Goal: Task Accomplishment & Management: Use online tool/utility

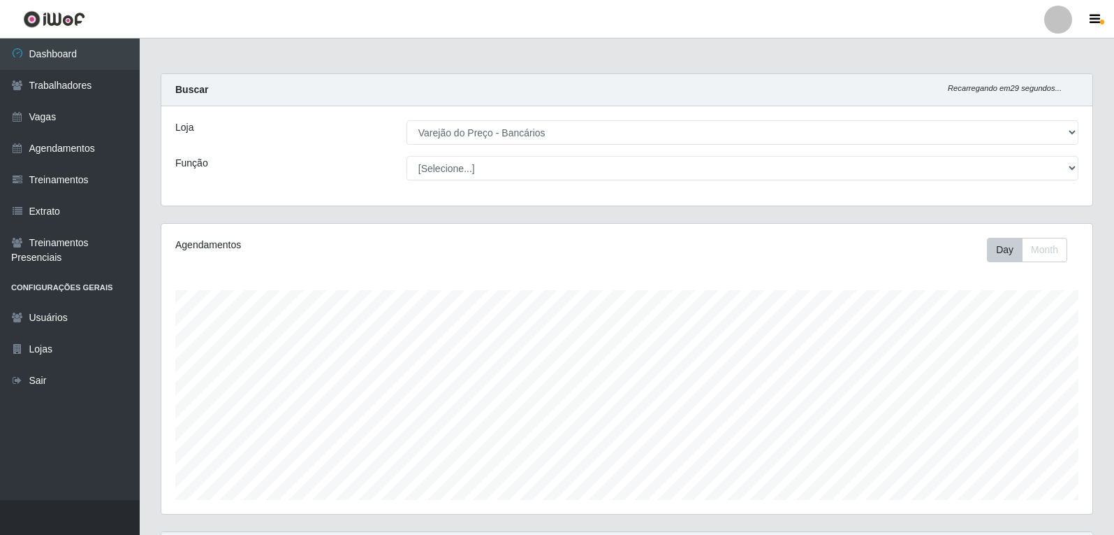
select select "157"
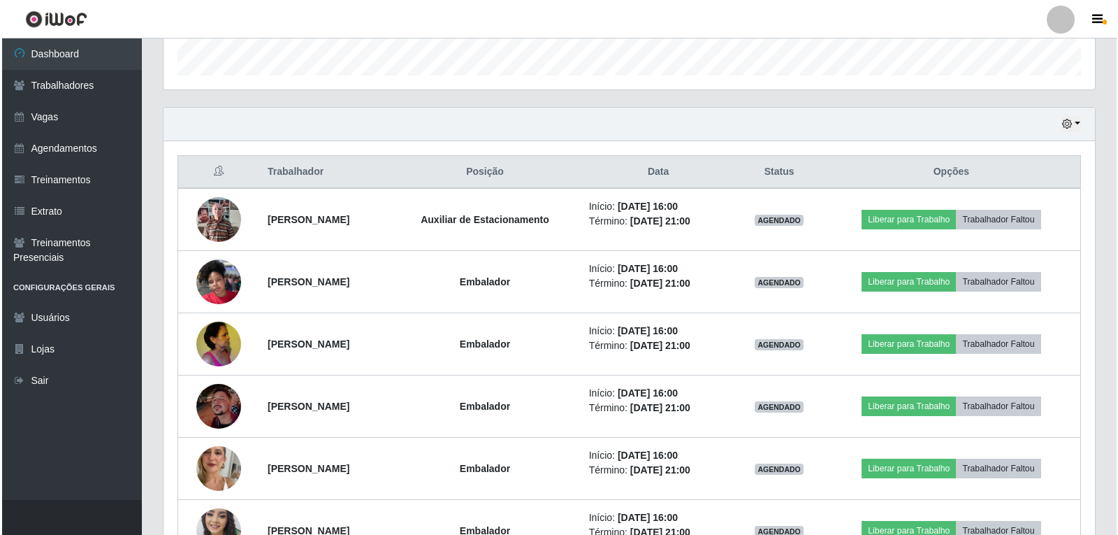
scroll to position [290, 931]
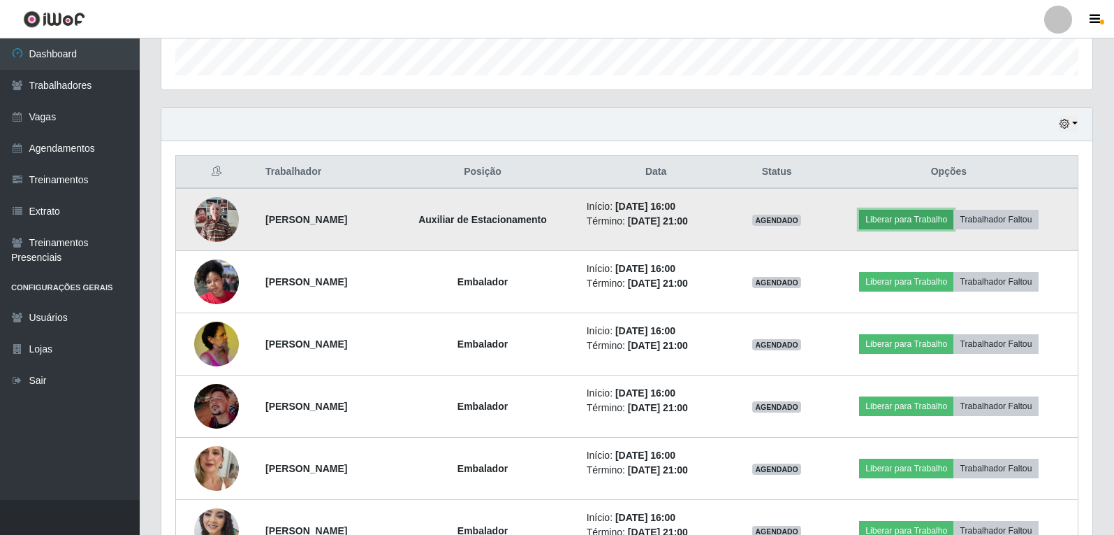
click at [941, 221] on button "Liberar para Trabalho" at bounding box center [906, 220] width 94 height 20
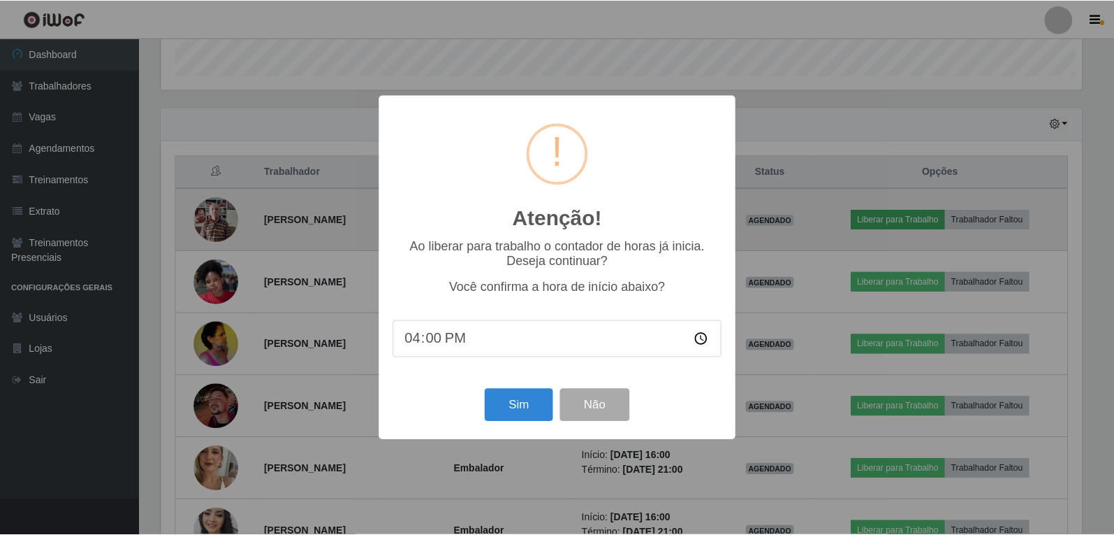
scroll to position [290, 924]
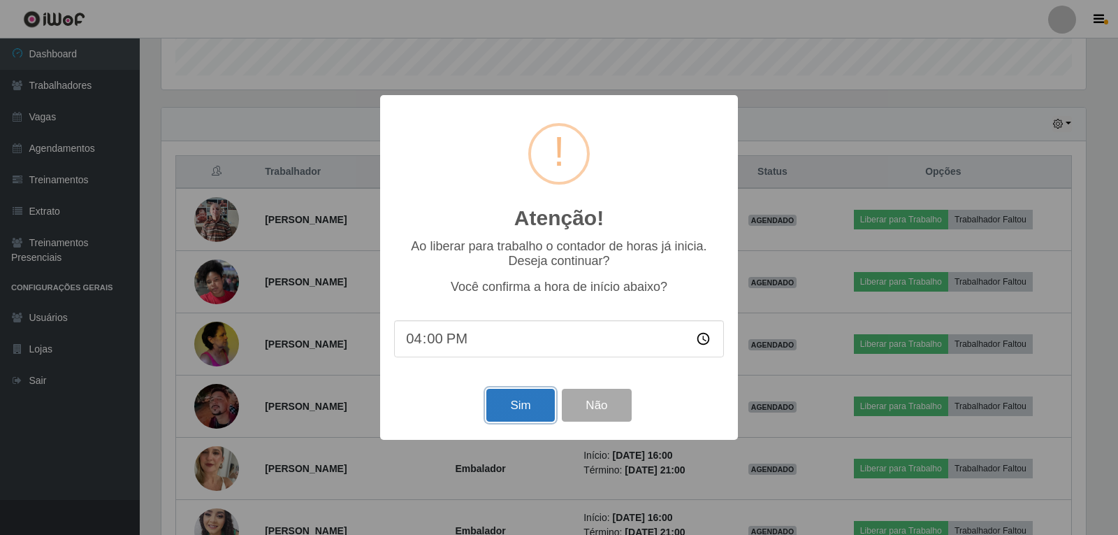
click at [516, 413] on button "Sim" at bounding box center [520, 404] width 68 height 33
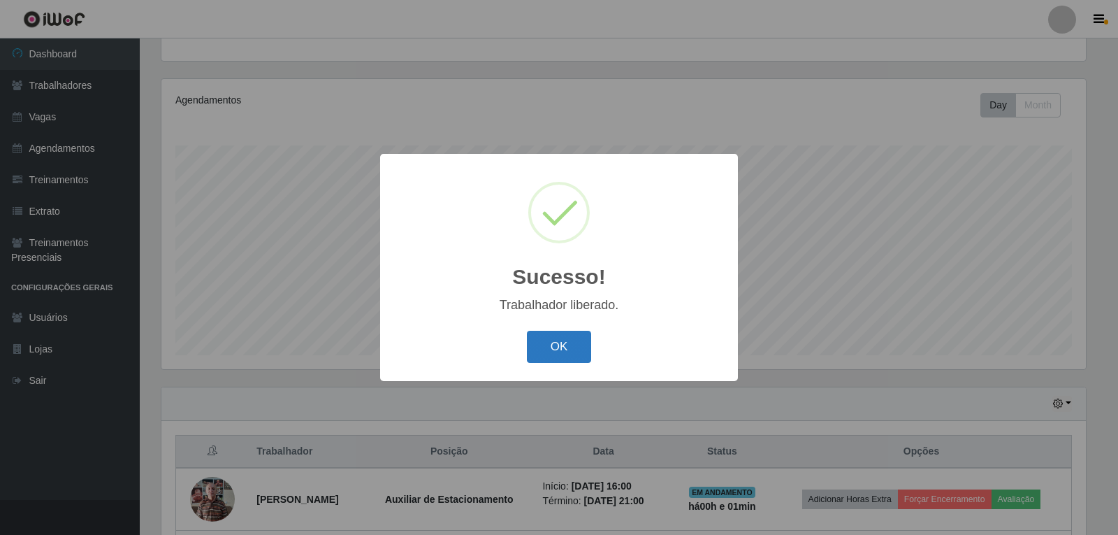
click at [549, 351] on button "OK" at bounding box center [559, 347] width 65 height 33
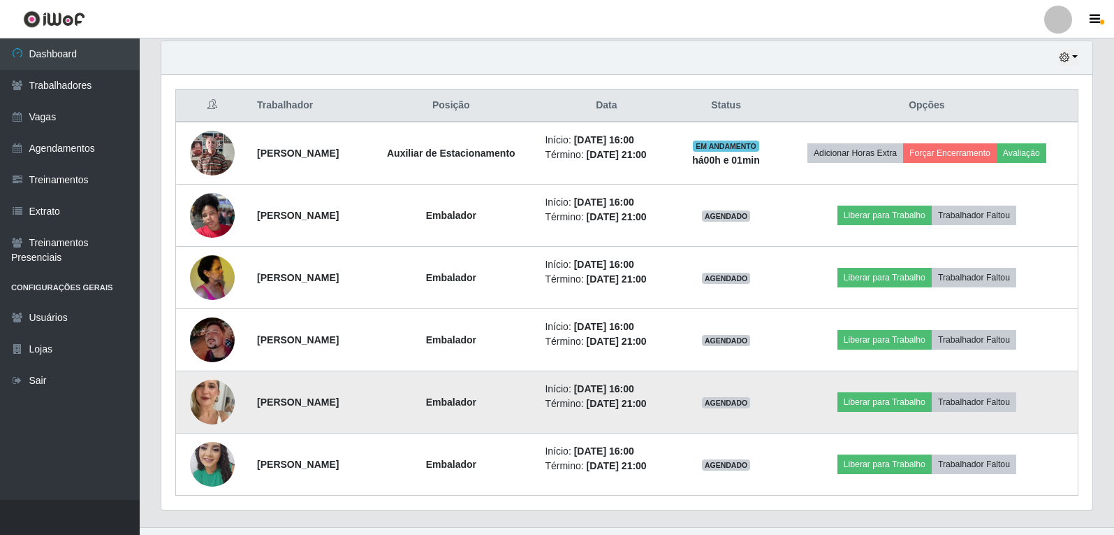
scroll to position [494, 0]
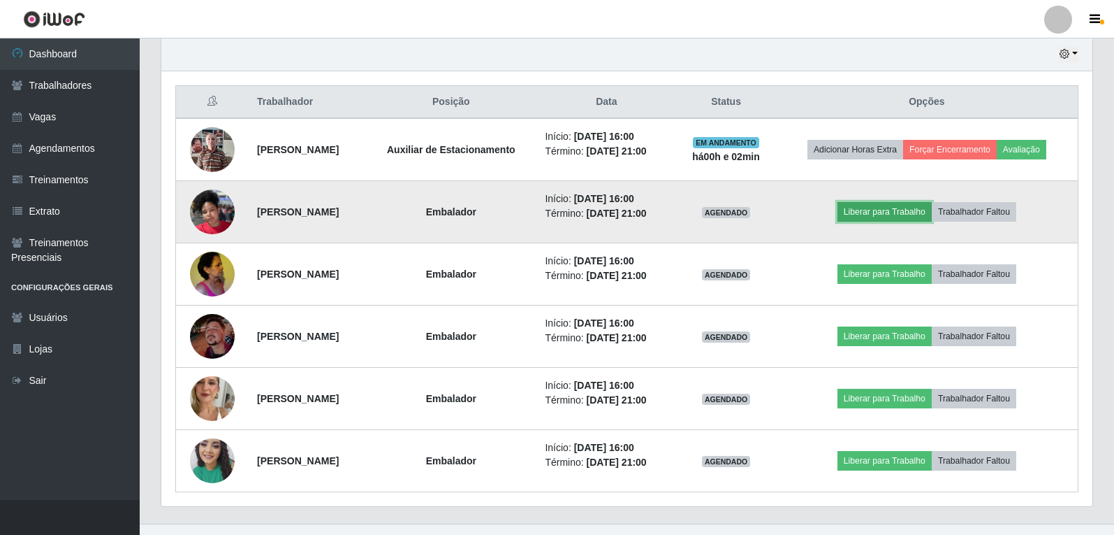
click at [891, 213] on button "Liberar para Trabalho" at bounding box center [885, 212] width 94 height 20
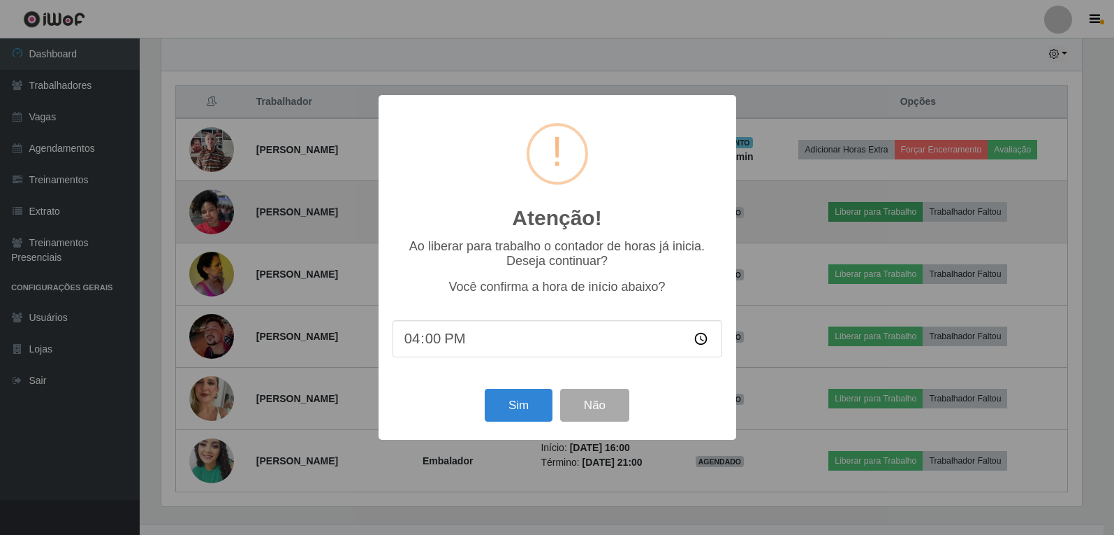
scroll to position [290, 924]
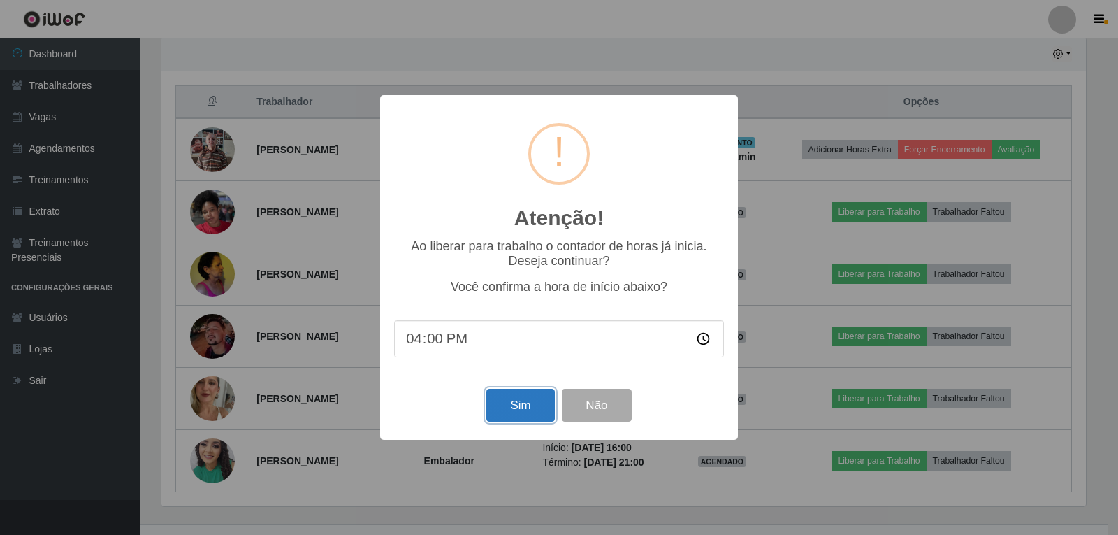
click at [512, 397] on button "Sim" at bounding box center [520, 404] width 68 height 33
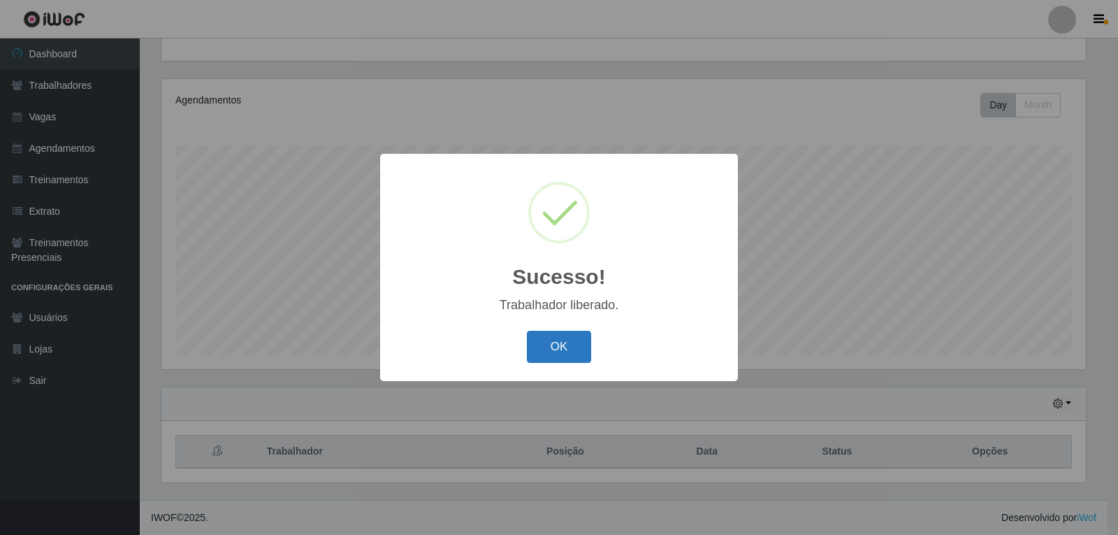
click at [559, 354] on button "OK" at bounding box center [559, 347] width 65 height 33
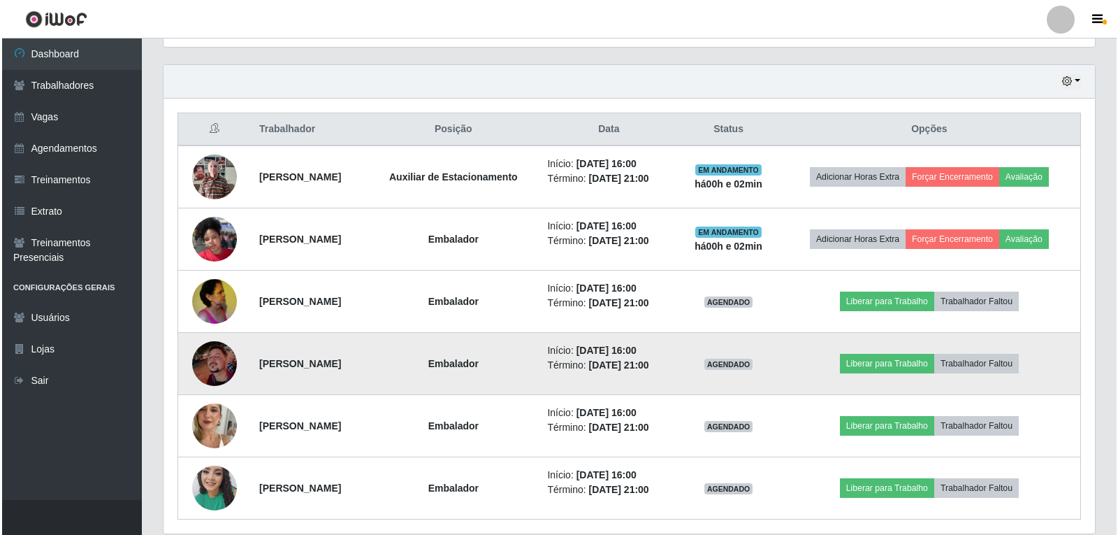
scroll to position [518, 0]
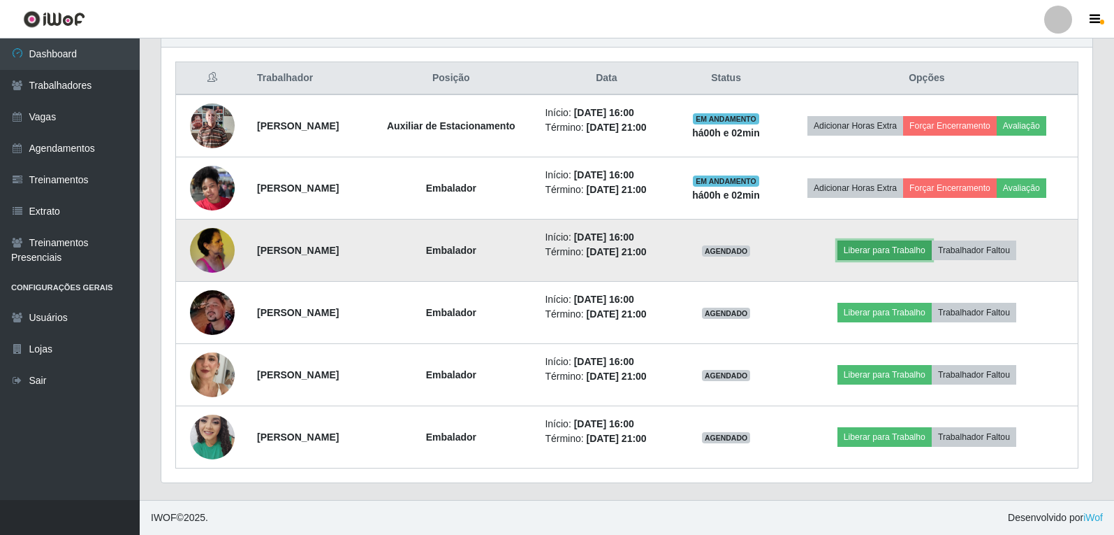
click at [925, 244] on button "Liberar para Trabalho" at bounding box center [885, 250] width 94 height 20
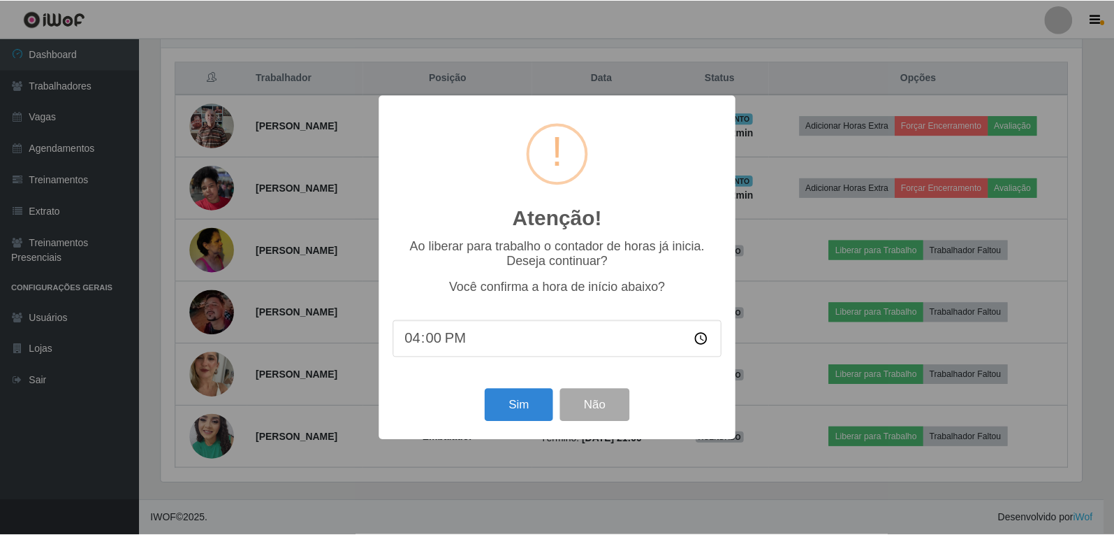
scroll to position [290, 924]
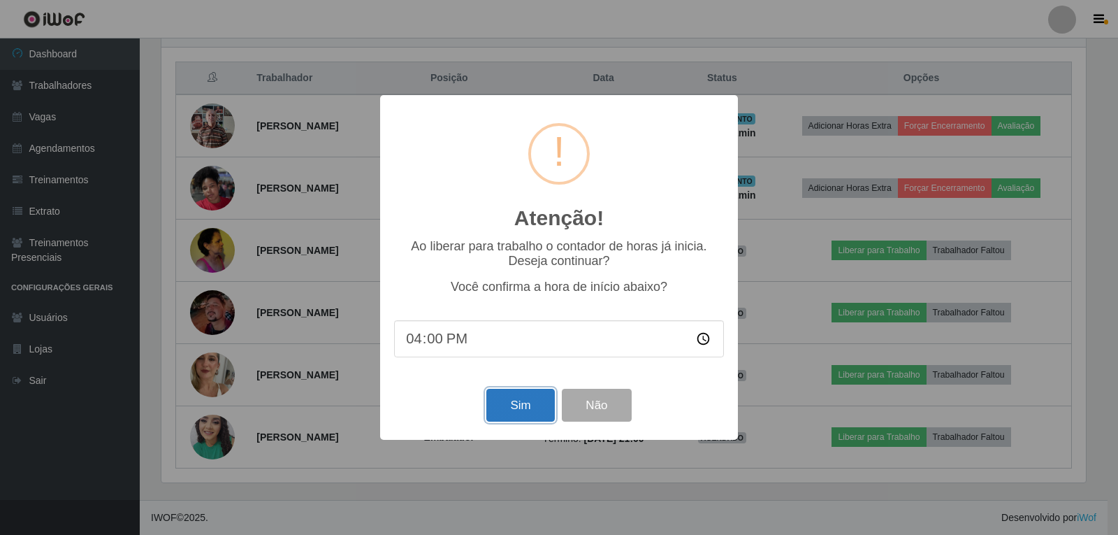
click at [525, 412] on button "Sim" at bounding box center [520, 404] width 68 height 33
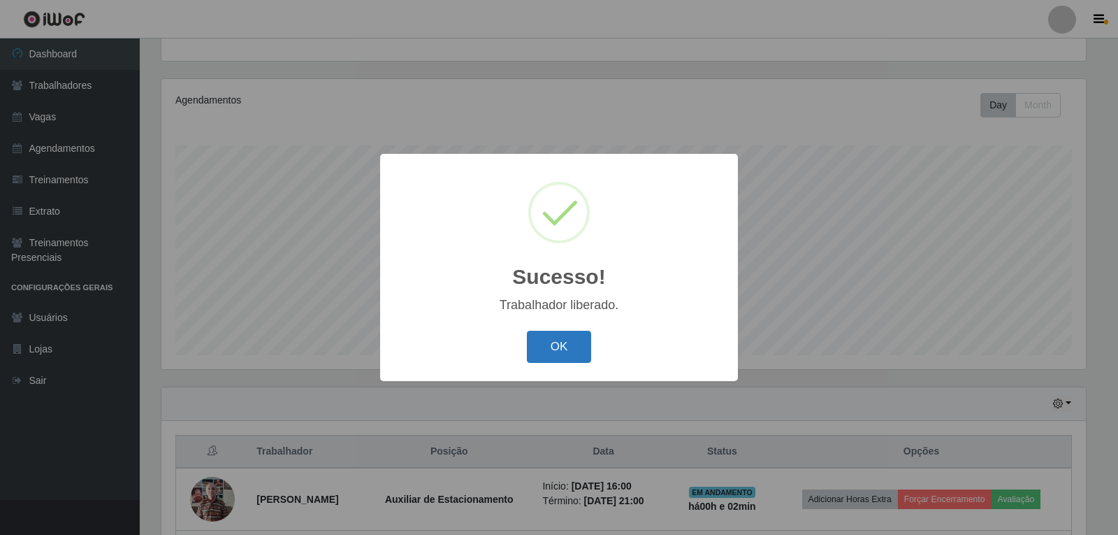
click at [564, 341] on button "OK" at bounding box center [559, 347] width 65 height 33
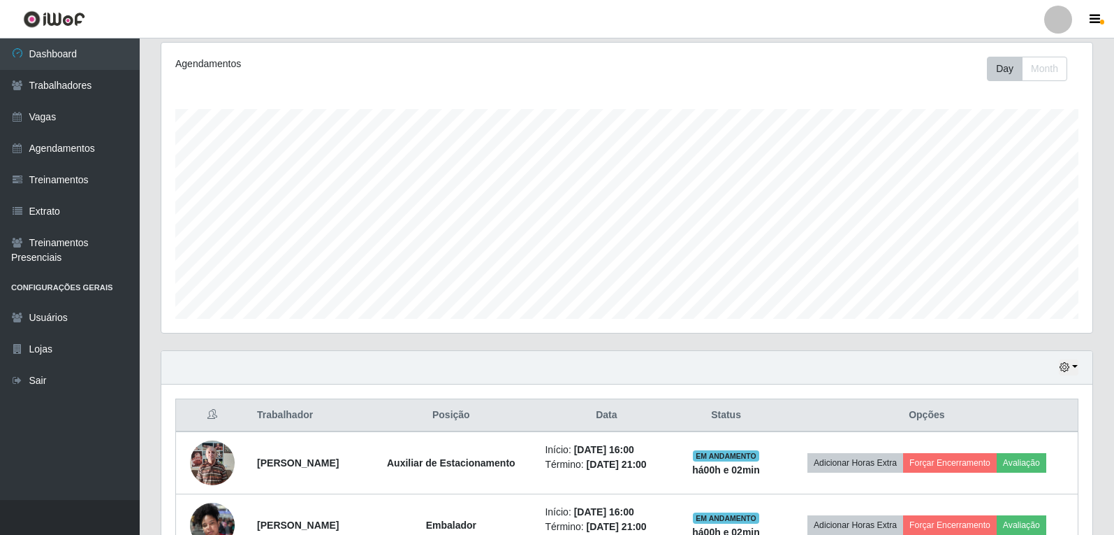
scroll to position [0, 0]
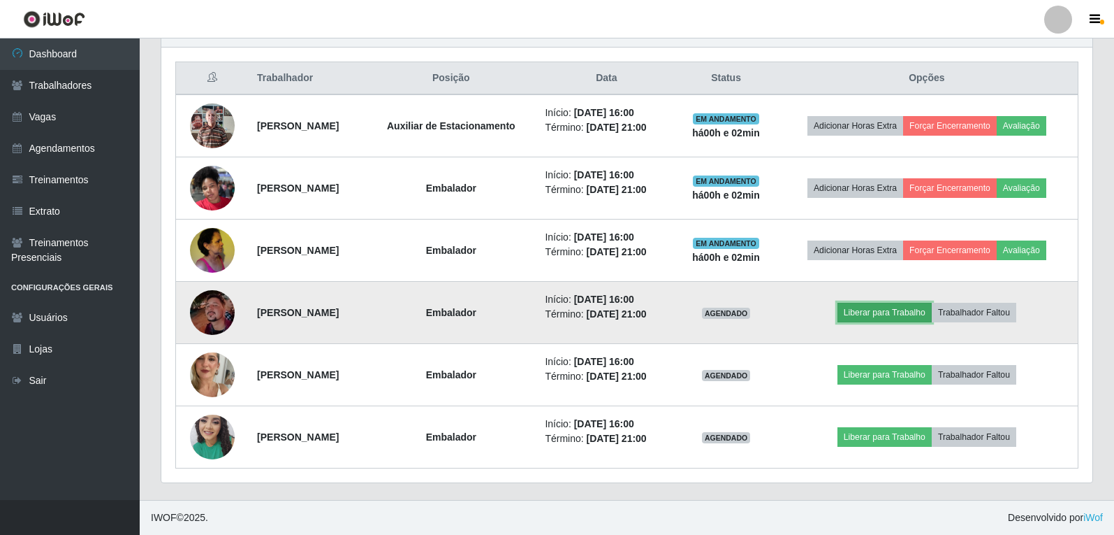
click at [896, 310] on button "Liberar para Trabalho" at bounding box center [885, 313] width 94 height 20
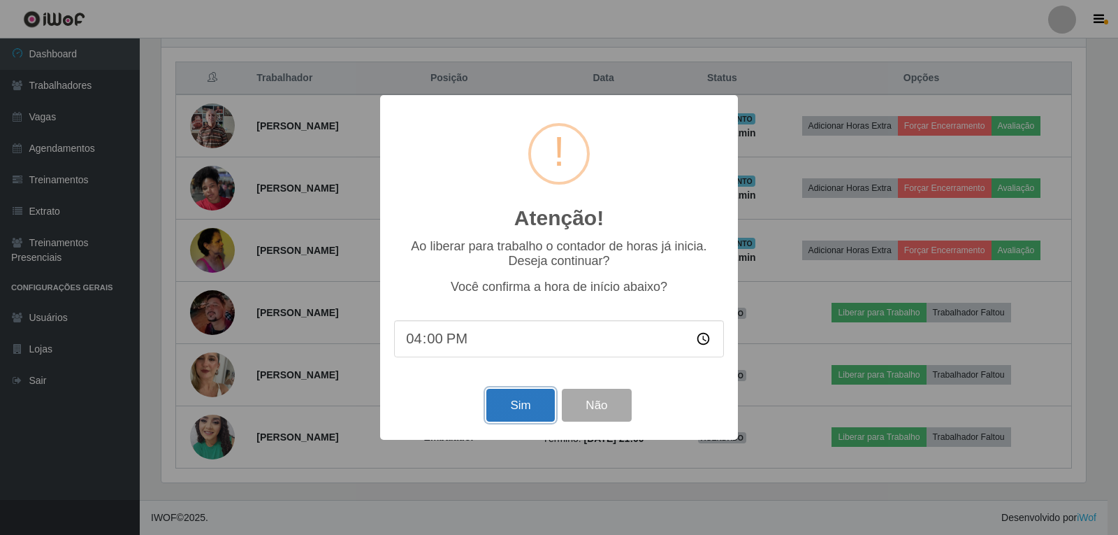
click at [532, 412] on button "Sim" at bounding box center [520, 404] width 68 height 33
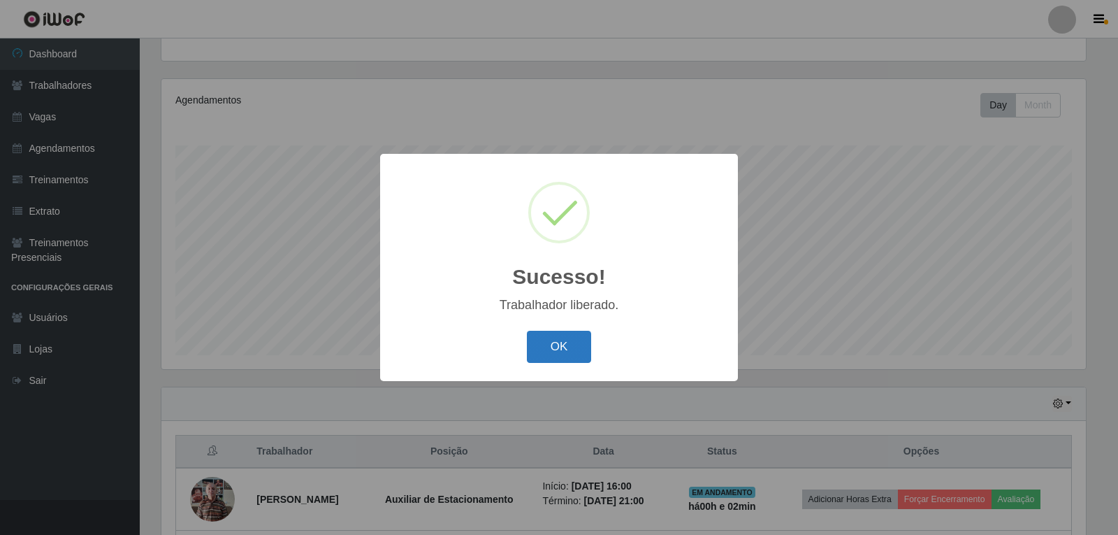
click at [560, 357] on button "OK" at bounding box center [559, 347] width 65 height 33
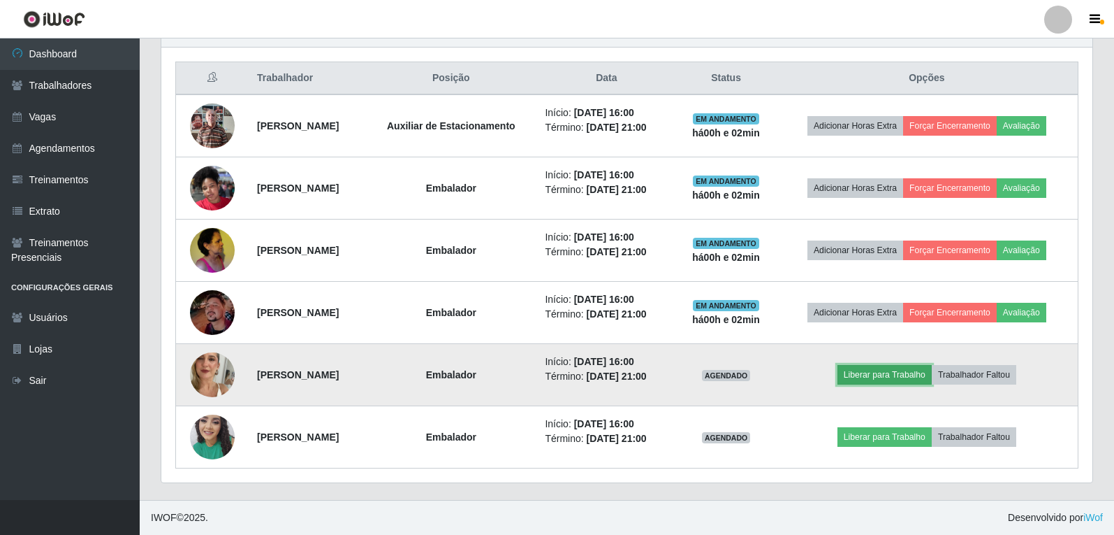
click at [901, 375] on button "Liberar para Trabalho" at bounding box center [885, 375] width 94 height 20
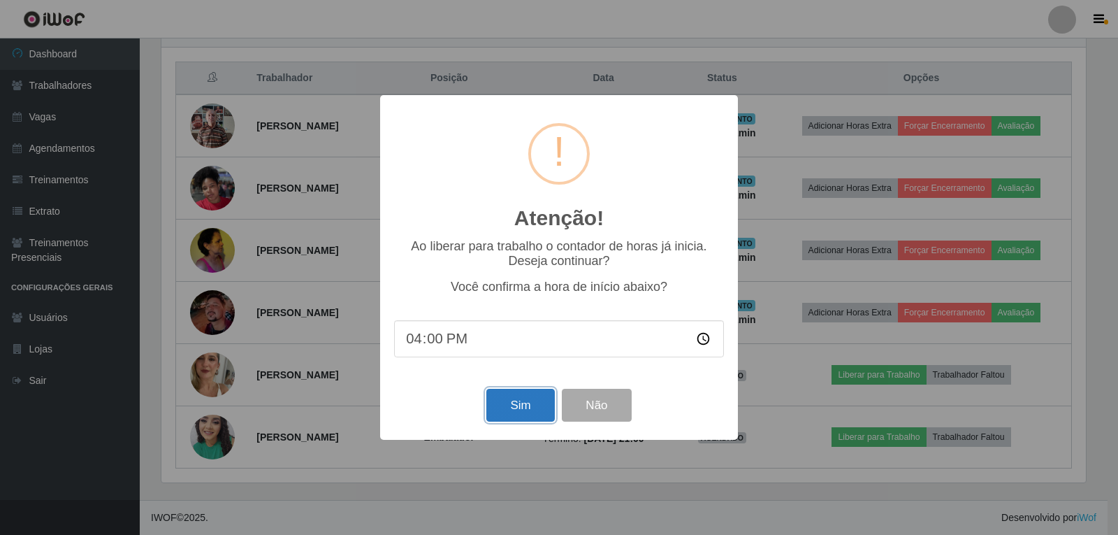
click at [528, 402] on button "Sim" at bounding box center [520, 404] width 68 height 33
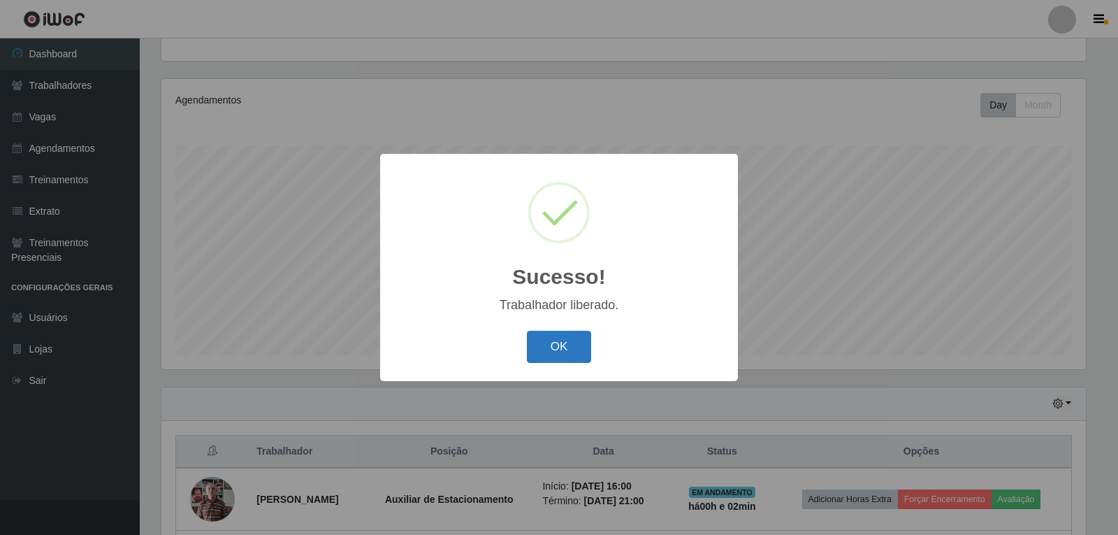
click at [542, 349] on button "OK" at bounding box center [559, 347] width 65 height 33
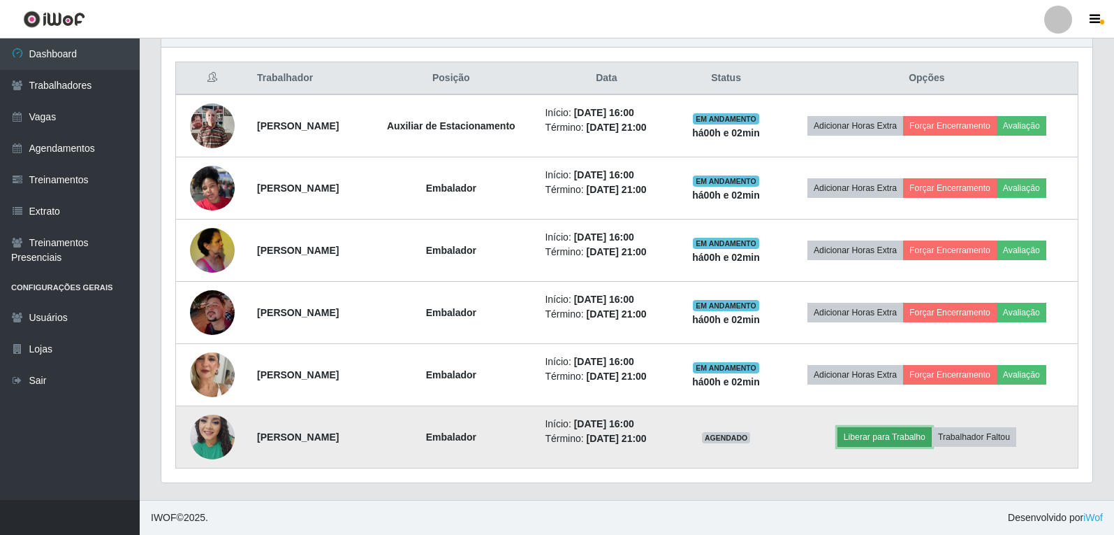
click at [922, 443] on button "Liberar para Trabalho" at bounding box center [885, 437] width 94 height 20
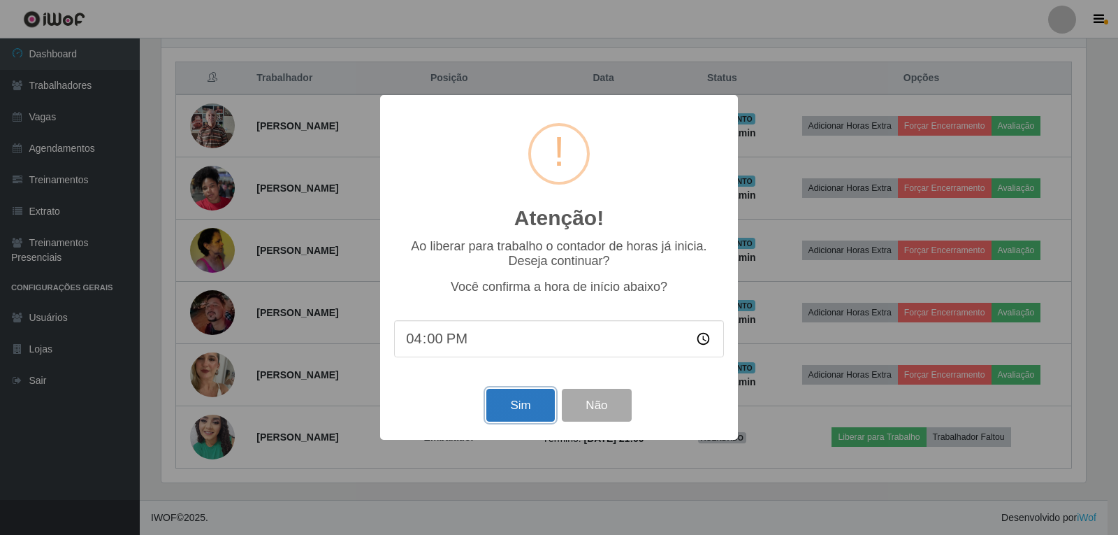
click at [526, 414] on button "Sim" at bounding box center [520, 404] width 68 height 33
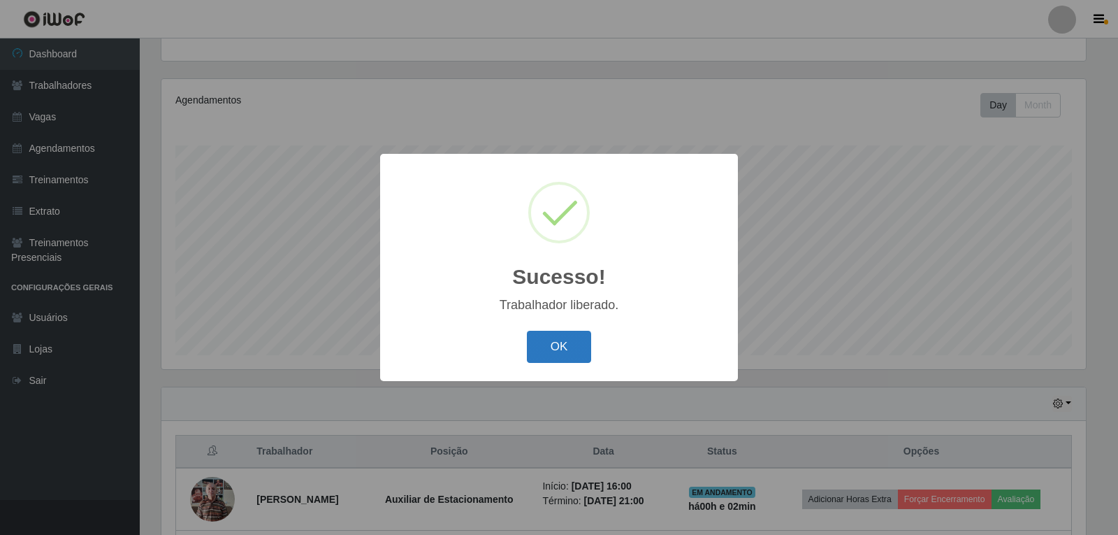
click at [560, 351] on button "OK" at bounding box center [559, 347] width 65 height 33
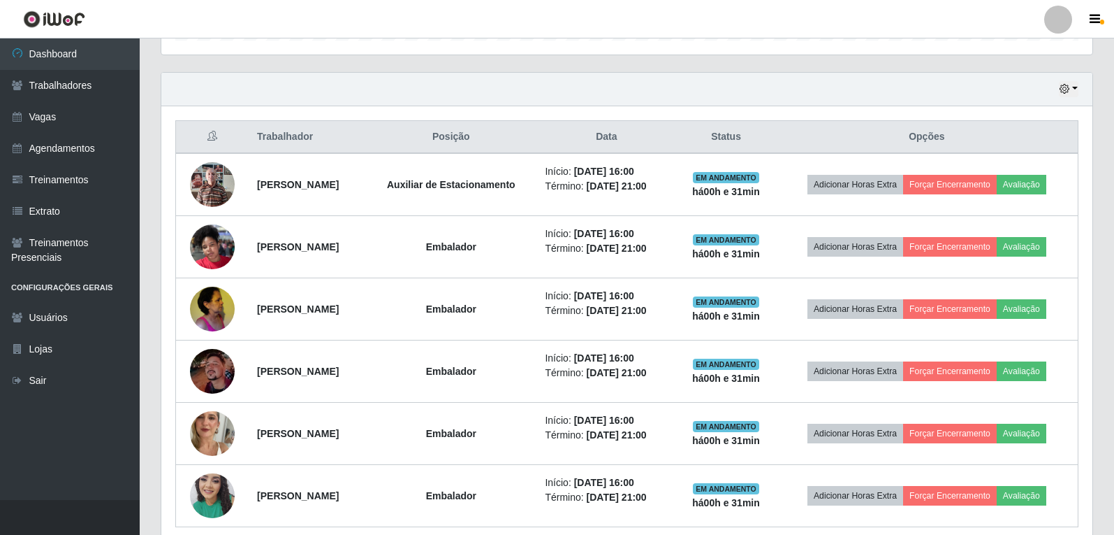
scroll to position [378, 0]
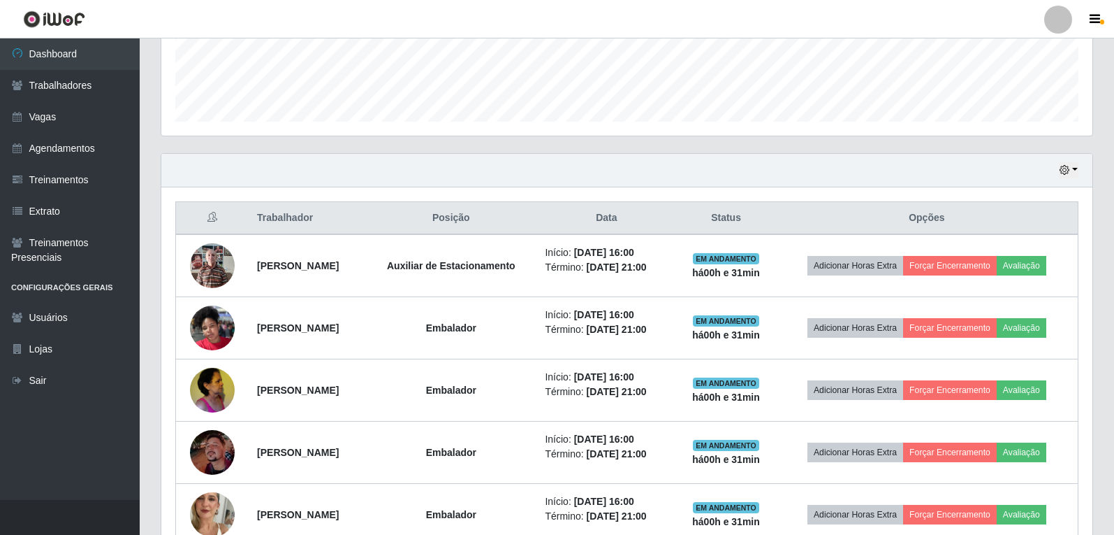
click at [1096, 167] on div "Hoje 1 dia 3 dias 1 Semana Não encerrados Trabalhador Posição Data Status Opçõe…" at bounding box center [627, 396] width 954 height 486
click at [1075, 165] on button "button" at bounding box center [1069, 170] width 20 height 16
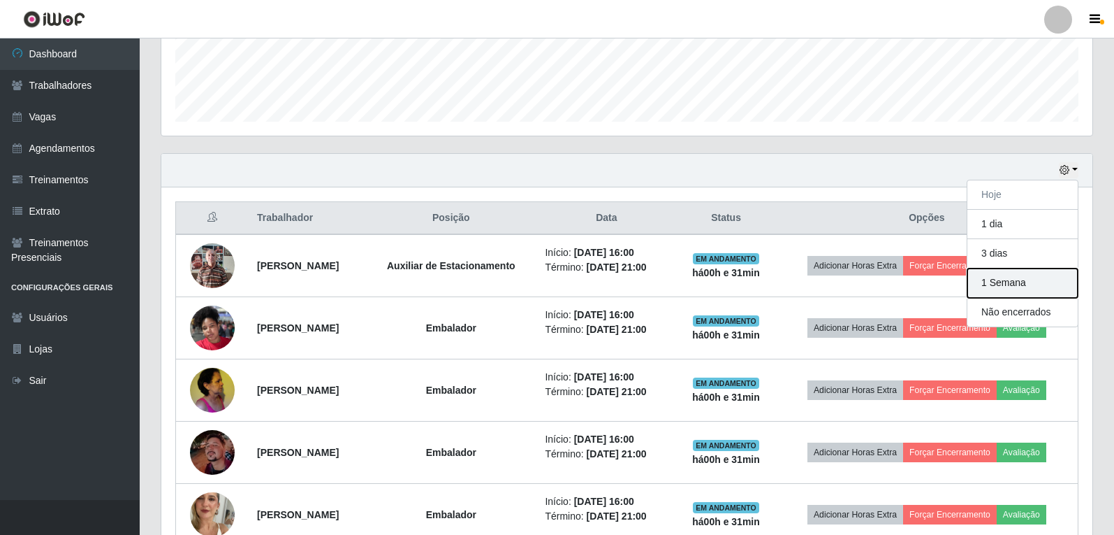
click at [1019, 284] on button "1 Semana" at bounding box center [1023, 282] width 110 height 29
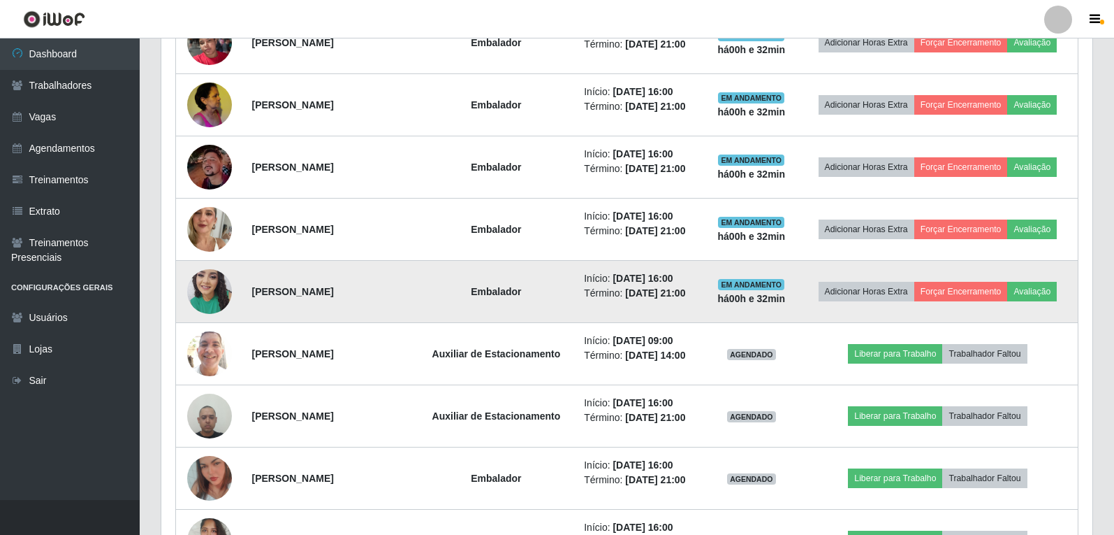
scroll to position [467, 0]
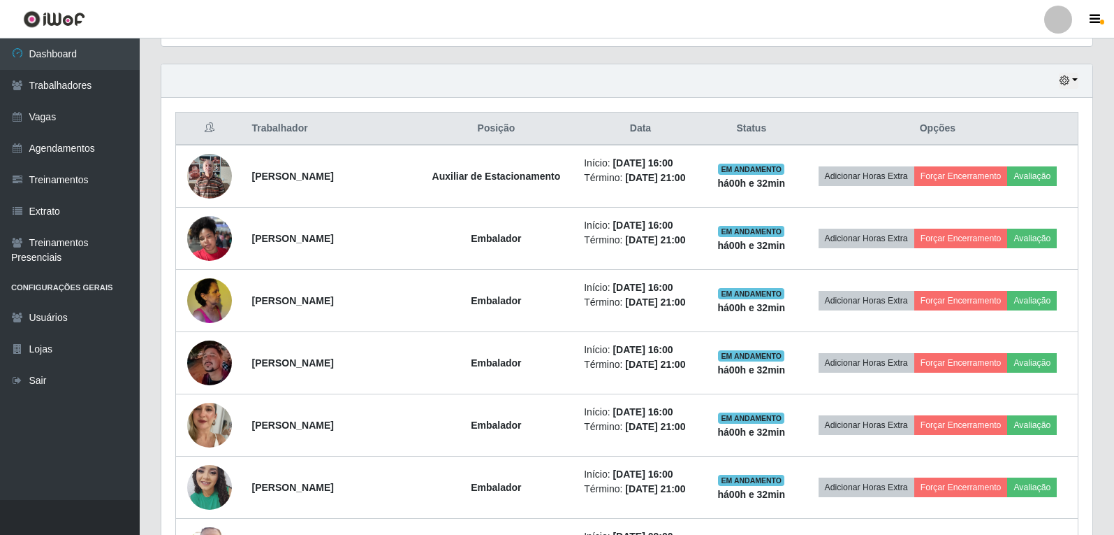
click at [1071, 72] on div "Hoje 1 dia 3 dias 1 Semana Não encerrados" at bounding box center [626, 81] width 931 height 34
click at [1054, 85] on div "Hoje 1 dia 3 dias 1 Semana Não encerrados" at bounding box center [626, 81] width 931 height 34
click at [1073, 80] on button "button" at bounding box center [1069, 81] width 20 height 16
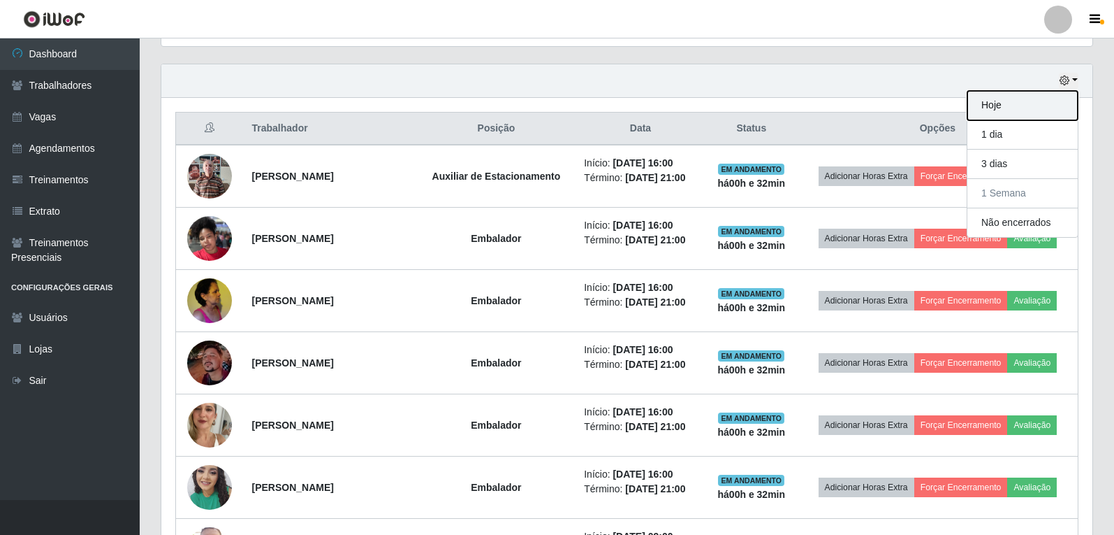
click at [1010, 110] on button "Hoje" at bounding box center [1023, 105] width 110 height 29
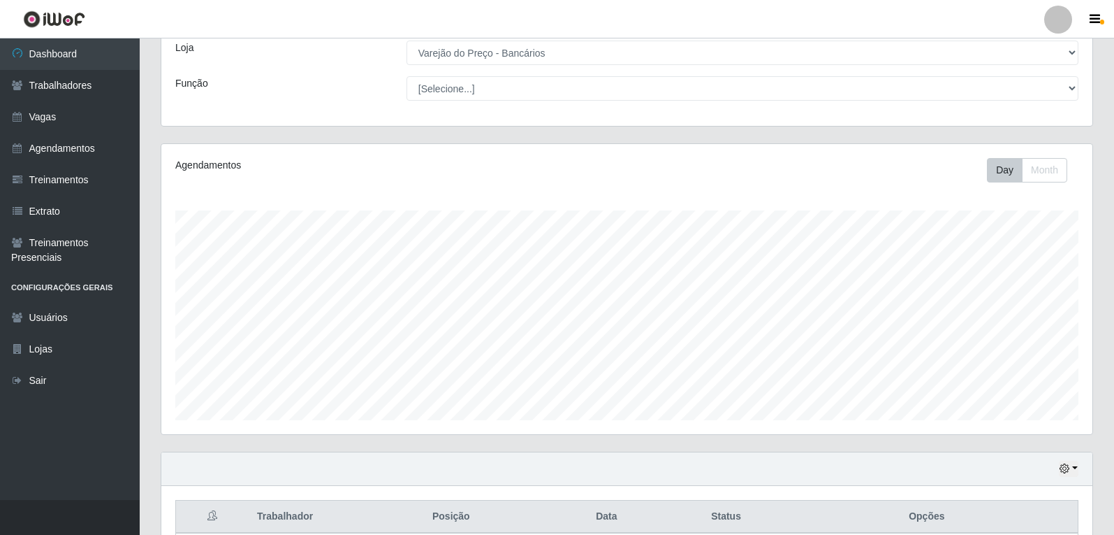
scroll to position [48, 0]
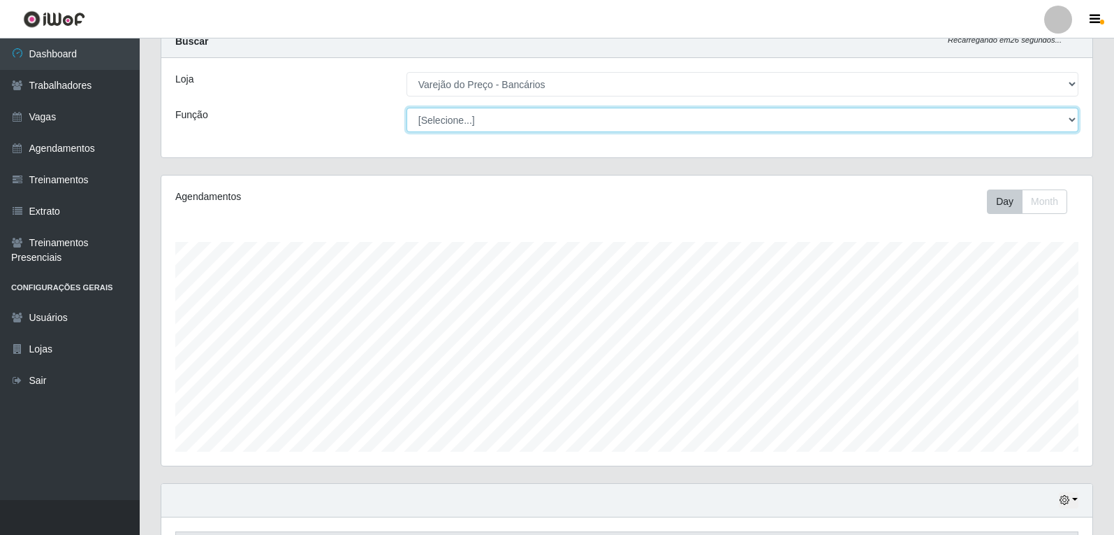
click at [773, 122] on select "[Selecione...] Auxiliar de Estacionamento Auxiliar de Estacionamento + Auxiliar…" at bounding box center [743, 120] width 672 height 24
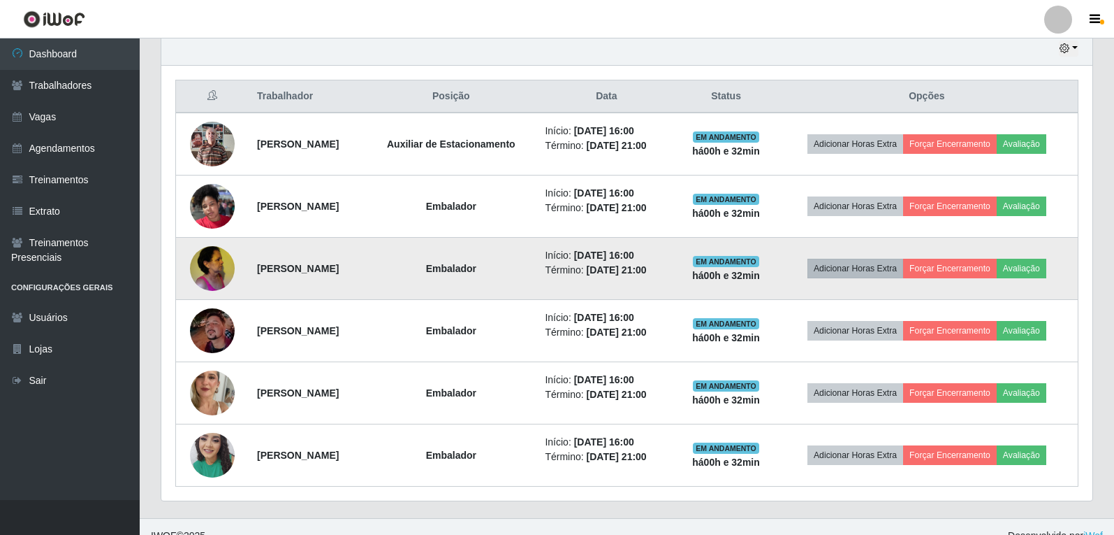
scroll to position [518, 0]
